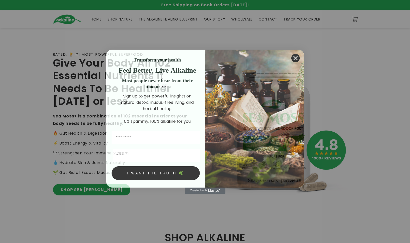
click at [46, 56] on circle "Close dialog" at bounding box center [295, 58] width 8 height 8
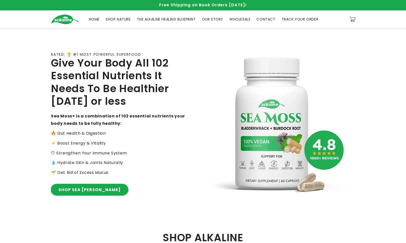
click at [46, 74] on link "SHOP SEA MOSS" at bounding box center [89, 189] width 77 height 11
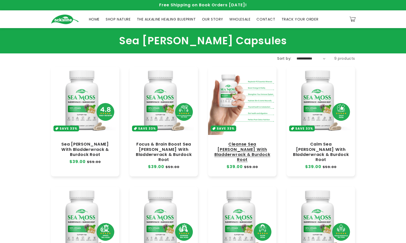
click at [246, 142] on link "Cleanse Sea [PERSON_NAME] With Bladderwrack & Burdock Root" at bounding box center [242, 152] width 58 height 21
